Goal: Find contact information: Find contact information

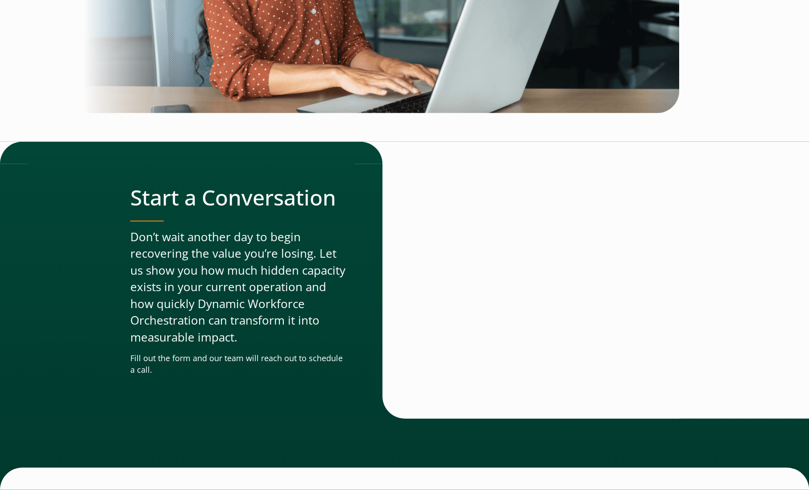
scroll to position [2916, 0]
